Goal: Complete application form

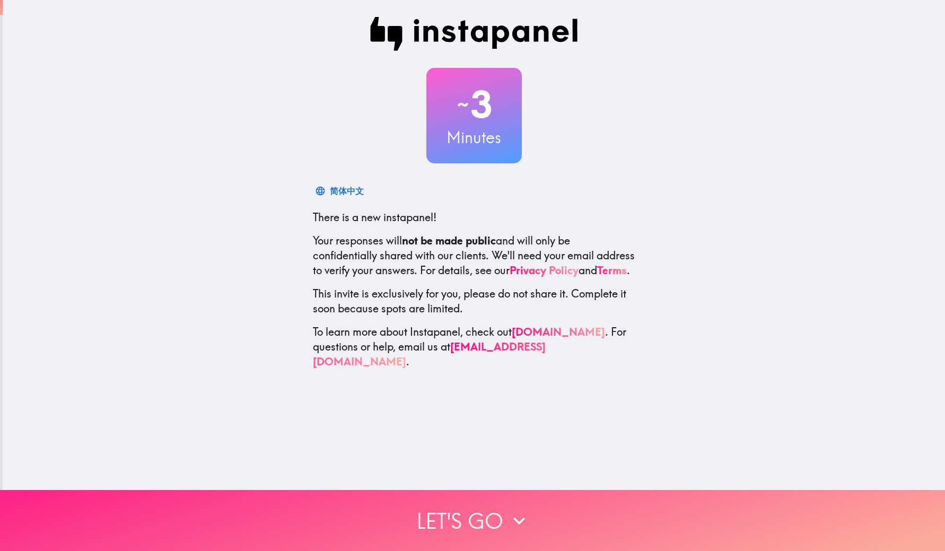
click at [536, 505] on button "Let's go" at bounding box center [472, 520] width 945 height 61
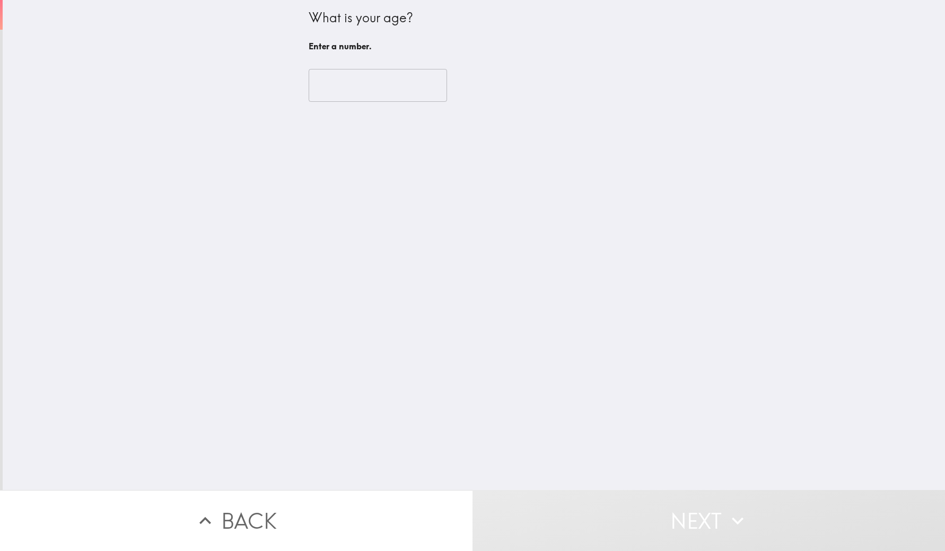
click at [410, 88] on input "number" at bounding box center [378, 85] width 138 height 33
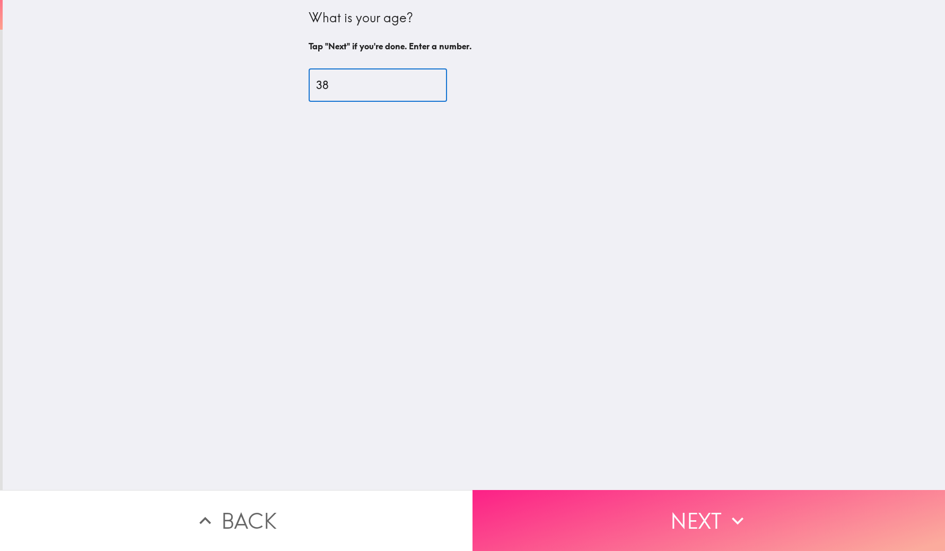
type input "38"
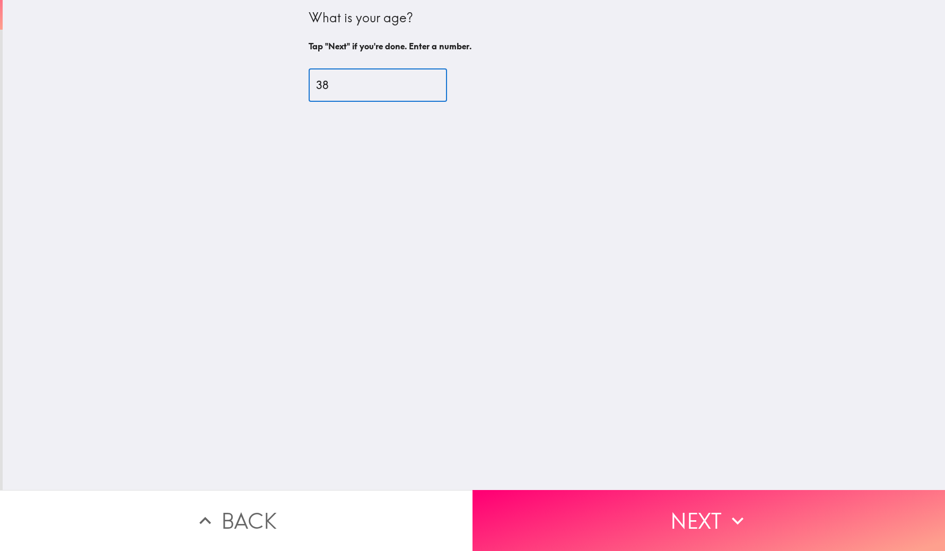
drag, startPoint x: 682, startPoint y: 505, endPoint x: 683, endPoint y: 497, distance: 8.5
click at [683, 503] on button "Next" at bounding box center [708, 520] width 472 height 61
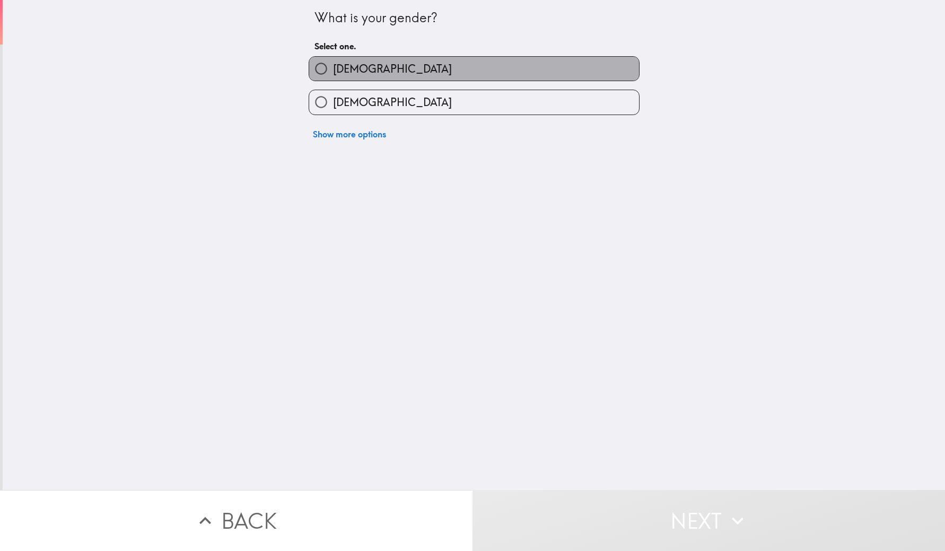
drag, startPoint x: 395, startPoint y: 80, endPoint x: 400, endPoint y: 48, distance: 31.7
click at [395, 78] on label "[DEMOGRAPHIC_DATA]" at bounding box center [474, 69] width 330 height 24
click at [333, 78] on input "[DEMOGRAPHIC_DATA]" at bounding box center [321, 69] width 24 height 24
radio input "true"
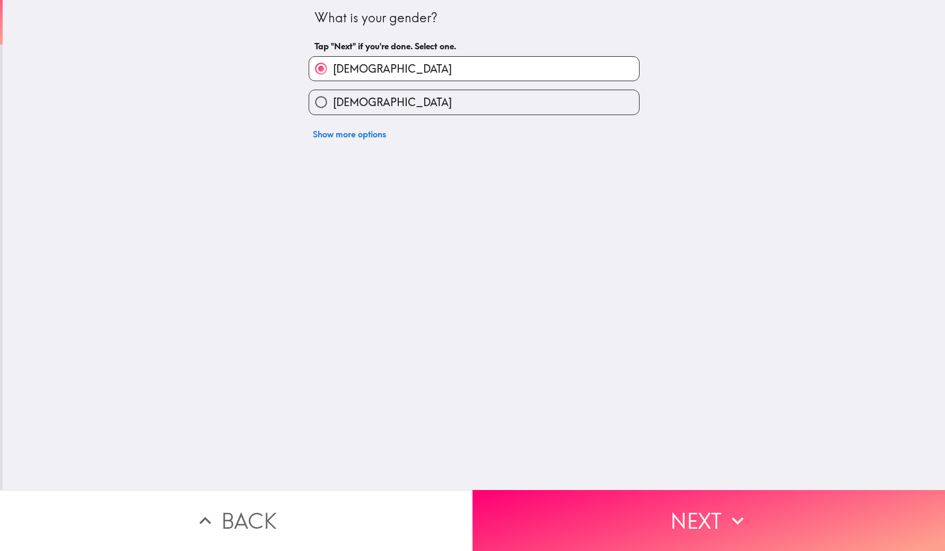
drag, startPoint x: 667, startPoint y: 525, endPoint x: 669, endPoint y: 514, distance: 11.8
click at [669, 526] on button "Next" at bounding box center [708, 520] width 472 height 61
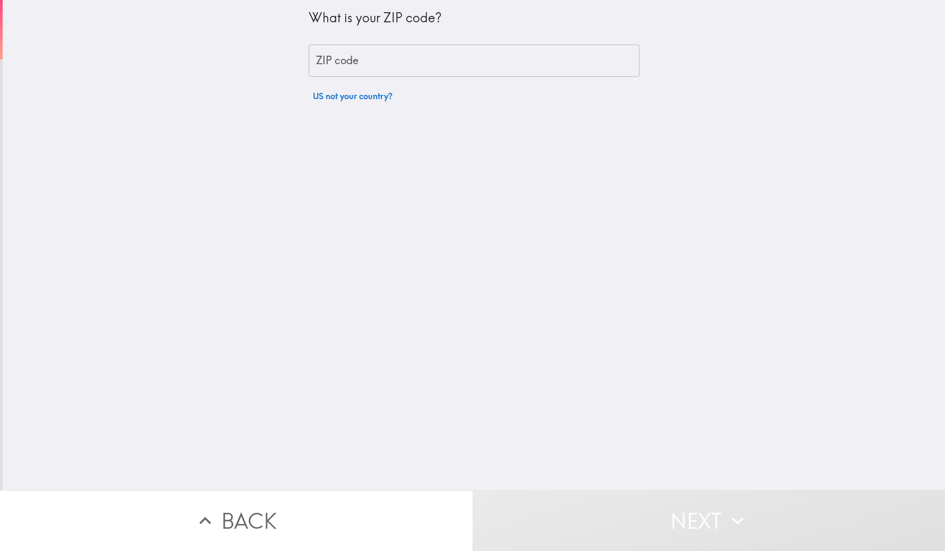
click at [452, 67] on input "ZIP code" at bounding box center [474, 61] width 331 height 33
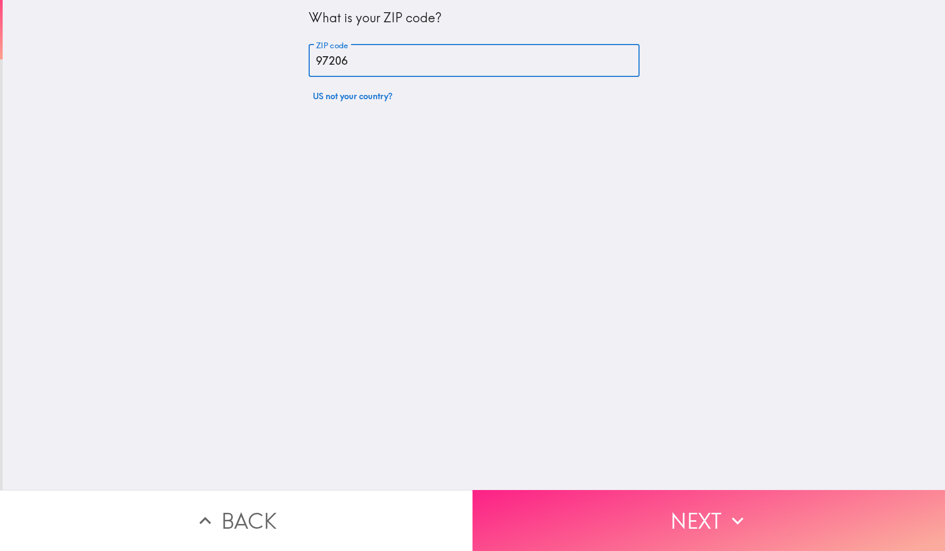
type input "97206"
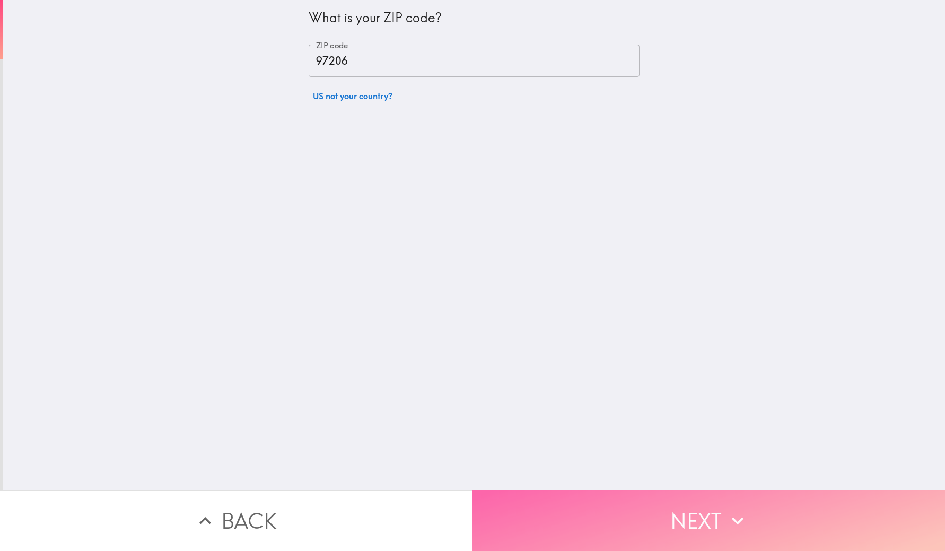
drag, startPoint x: 663, startPoint y: 515, endPoint x: 650, endPoint y: 480, distance: 37.7
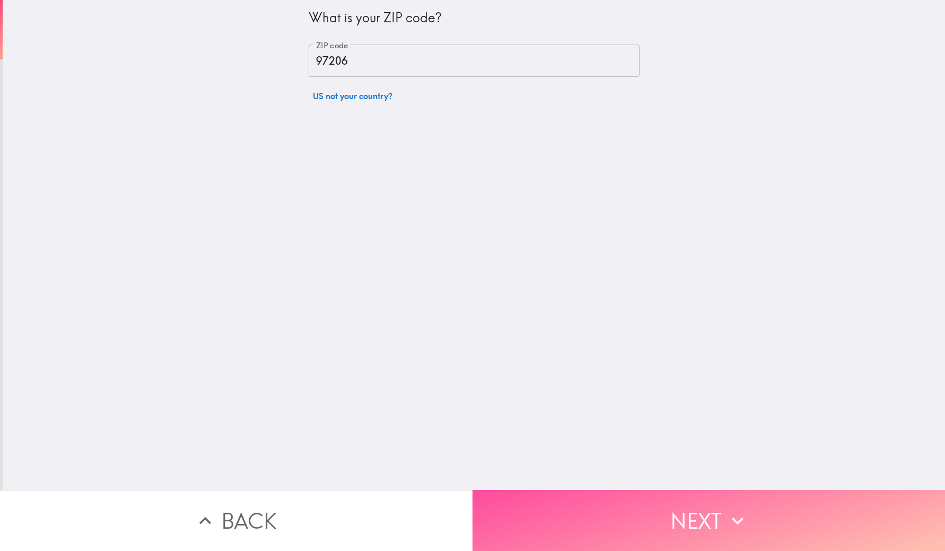
click at [662, 509] on button "Next" at bounding box center [708, 520] width 472 height 61
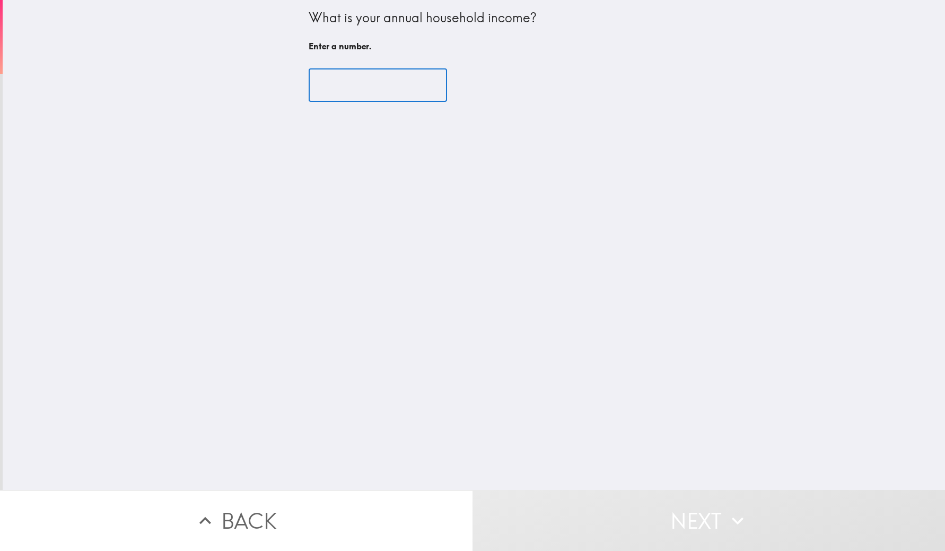
click at [370, 81] on input "number" at bounding box center [378, 85] width 138 height 33
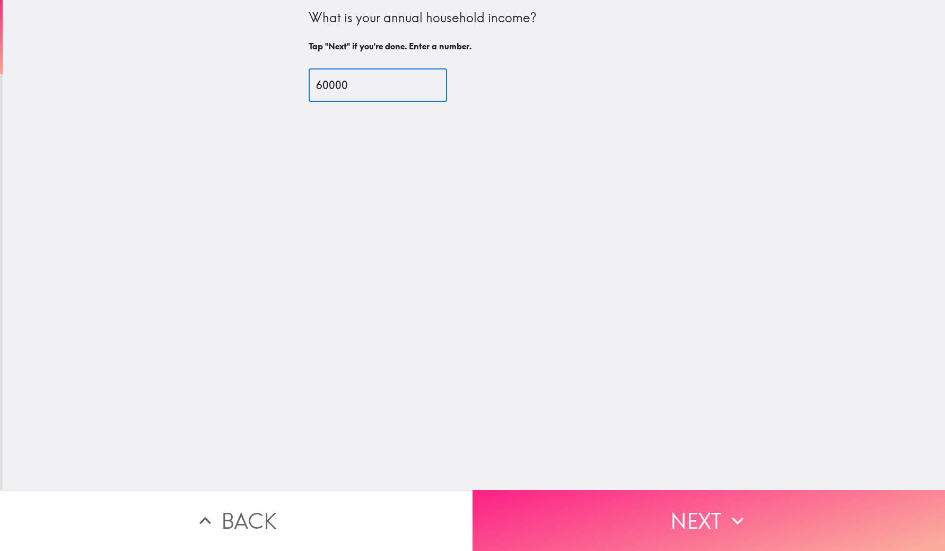
type input "60000"
click at [545, 519] on button "Next" at bounding box center [708, 520] width 472 height 61
